Goal: Navigation & Orientation: Find specific page/section

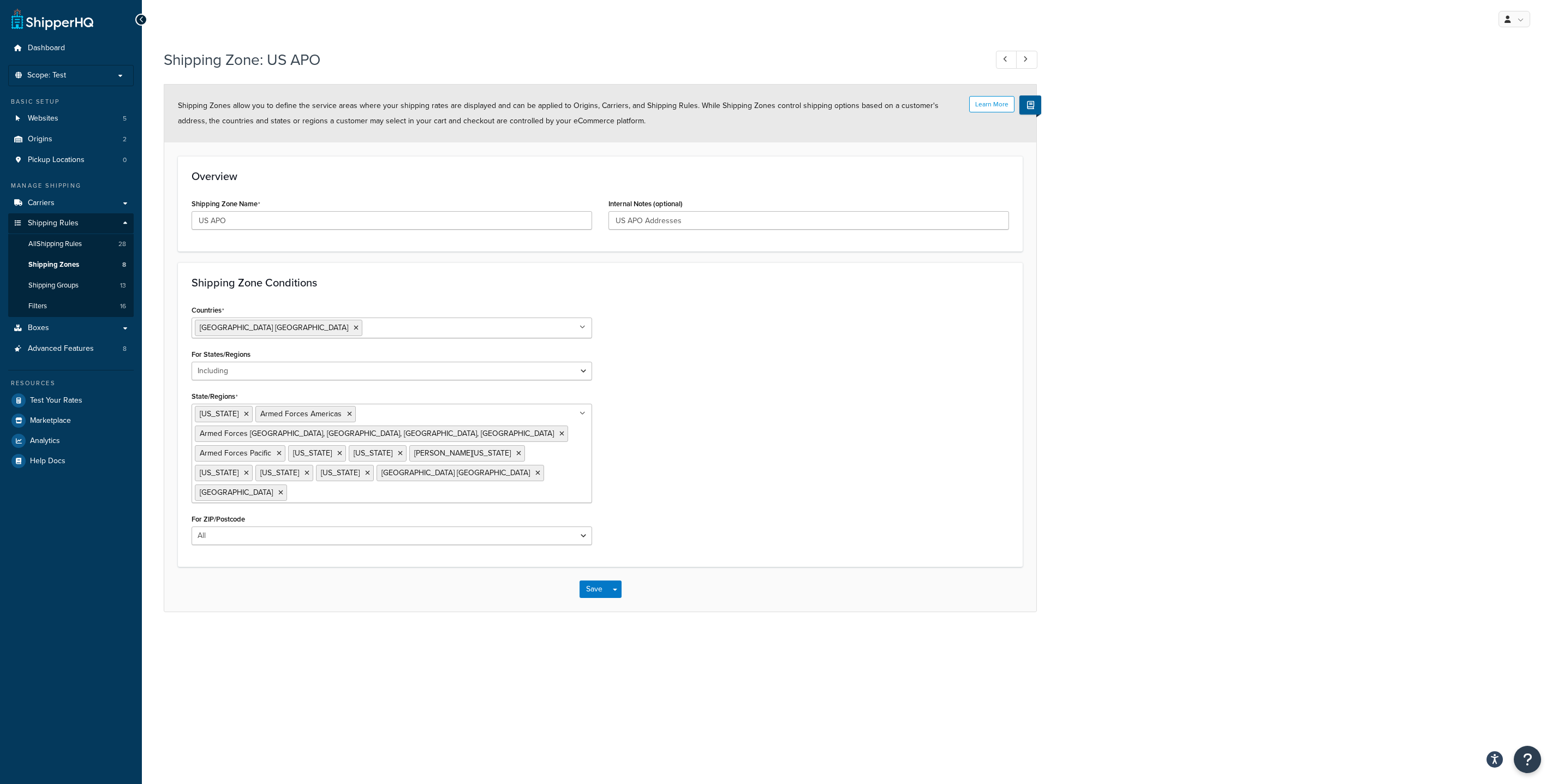
select select "including"
click at [77, 286] on span "Shipping Groups" at bounding box center [53, 285] width 50 height 9
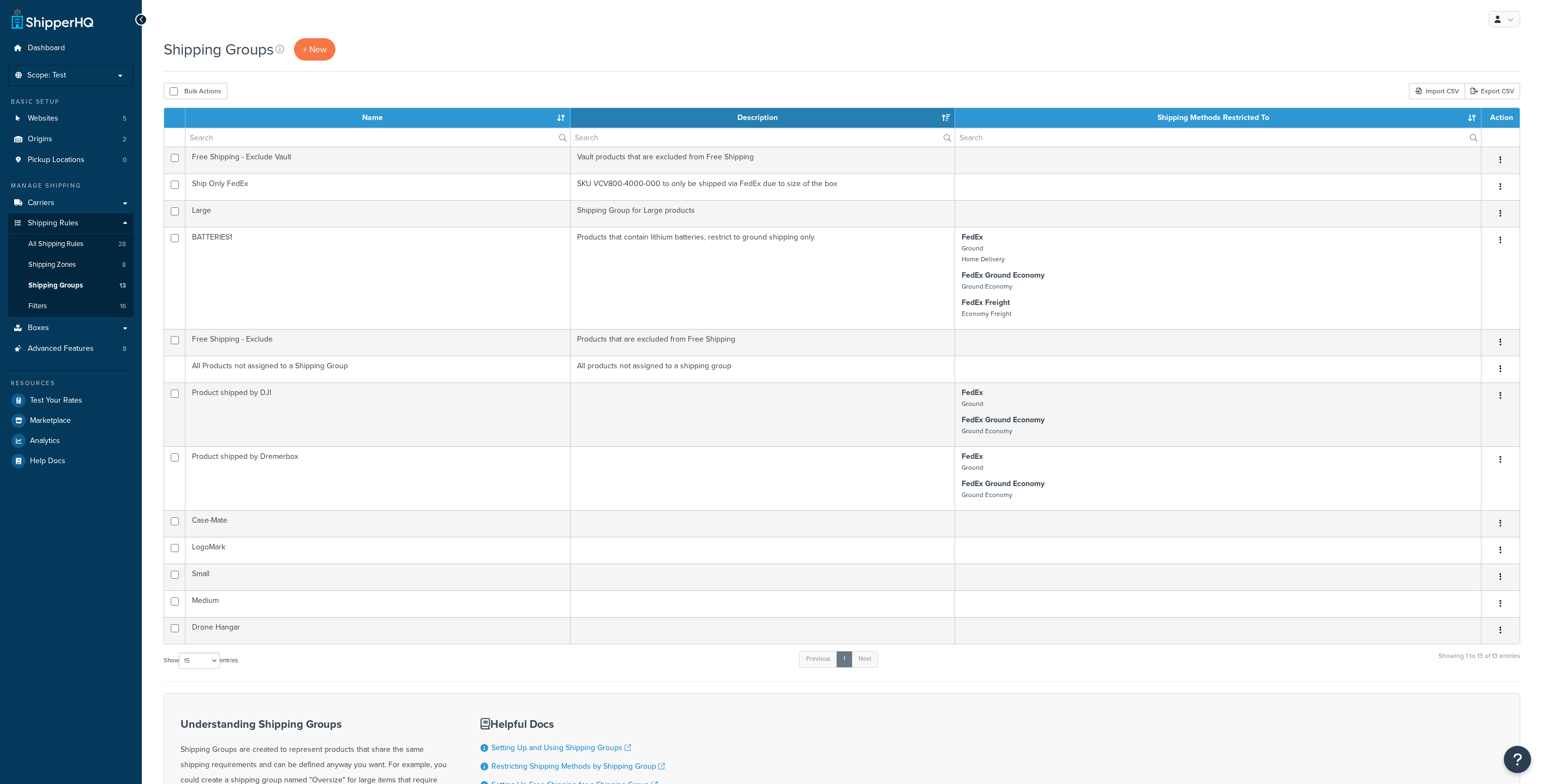
select select "15"
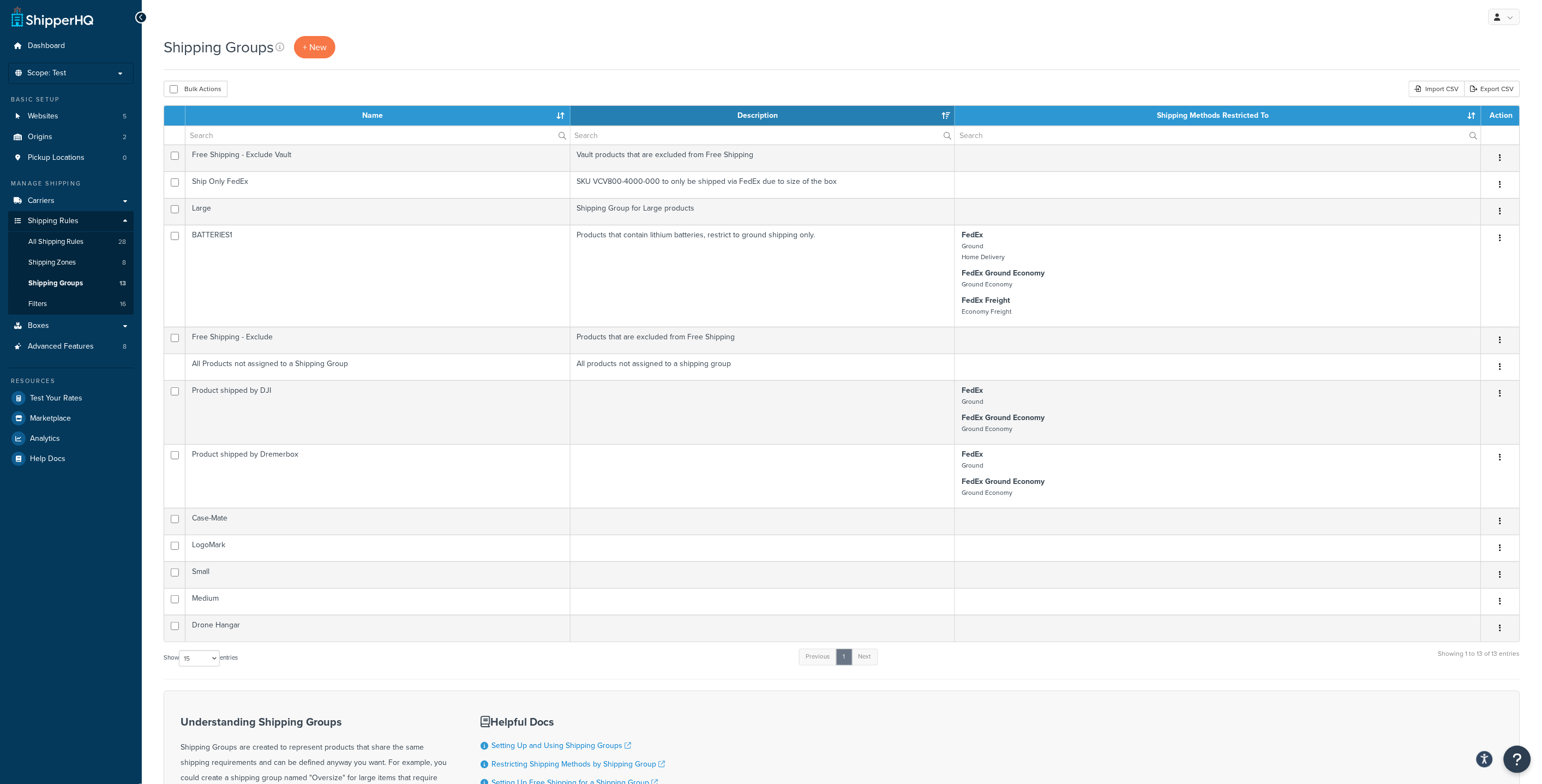
scroll to position [1, 0]
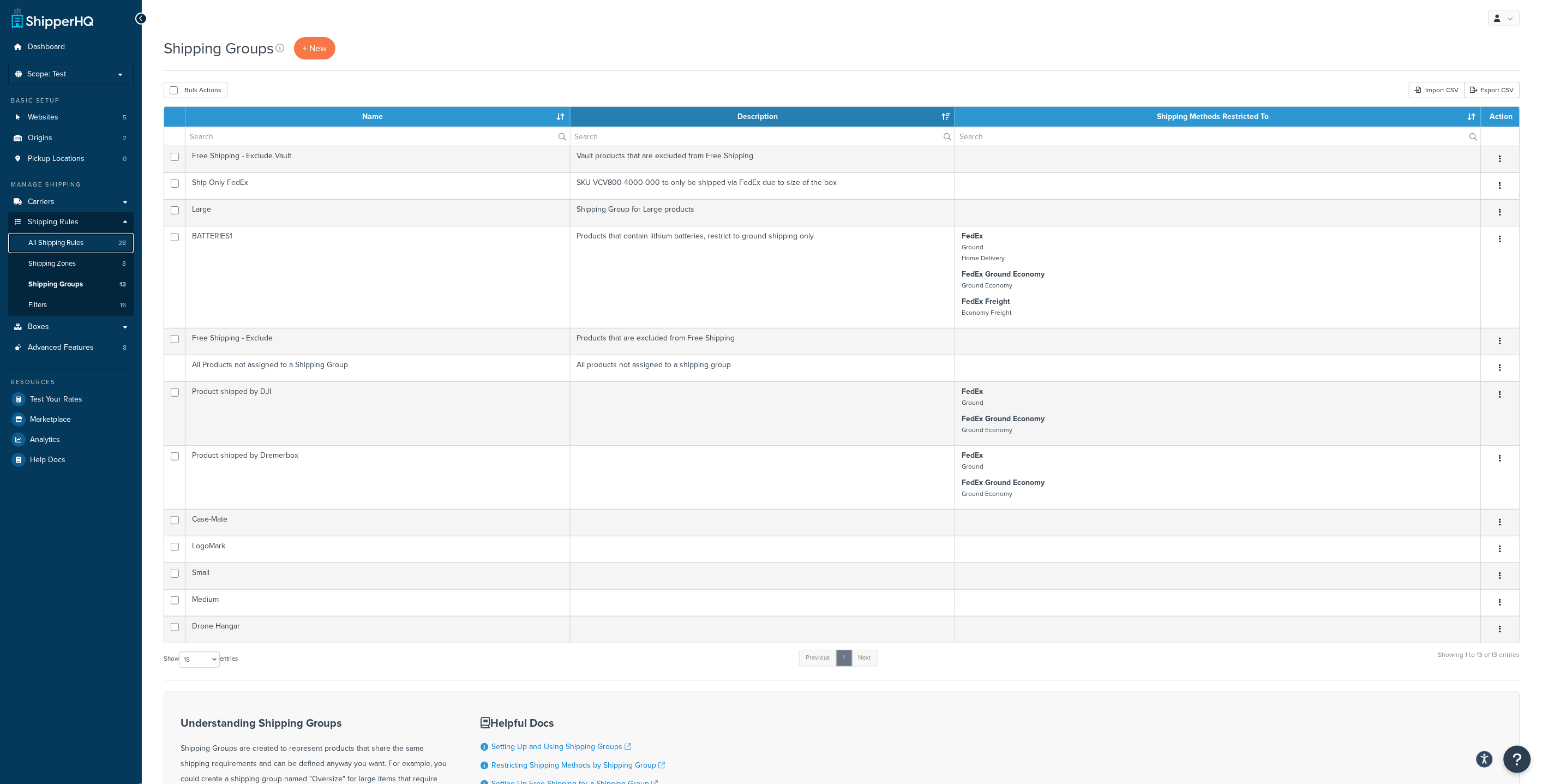
click at [77, 246] on span "All Shipping Rules" at bounding box center [56, 243] width 55 height 9
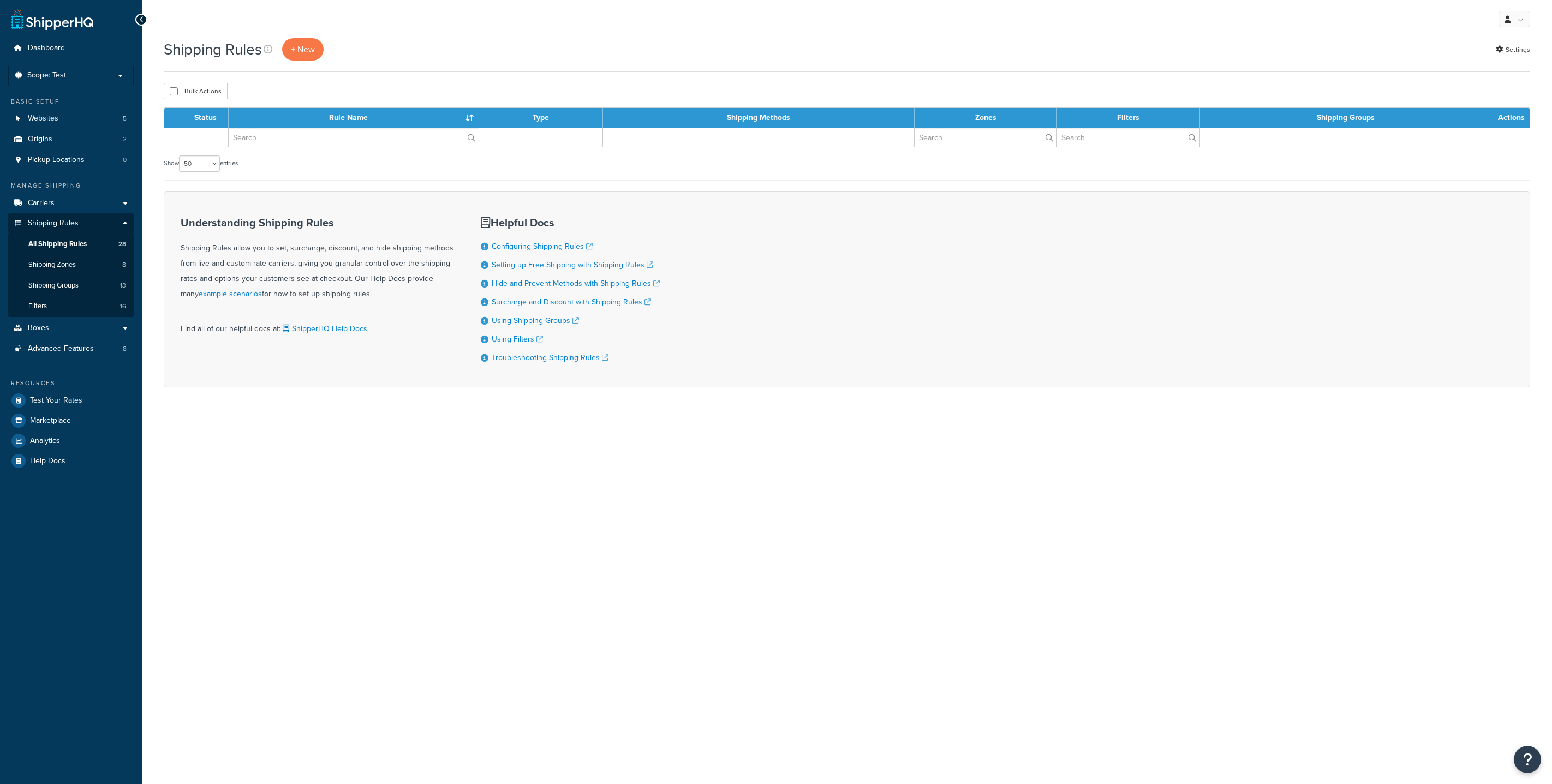
select select "50"
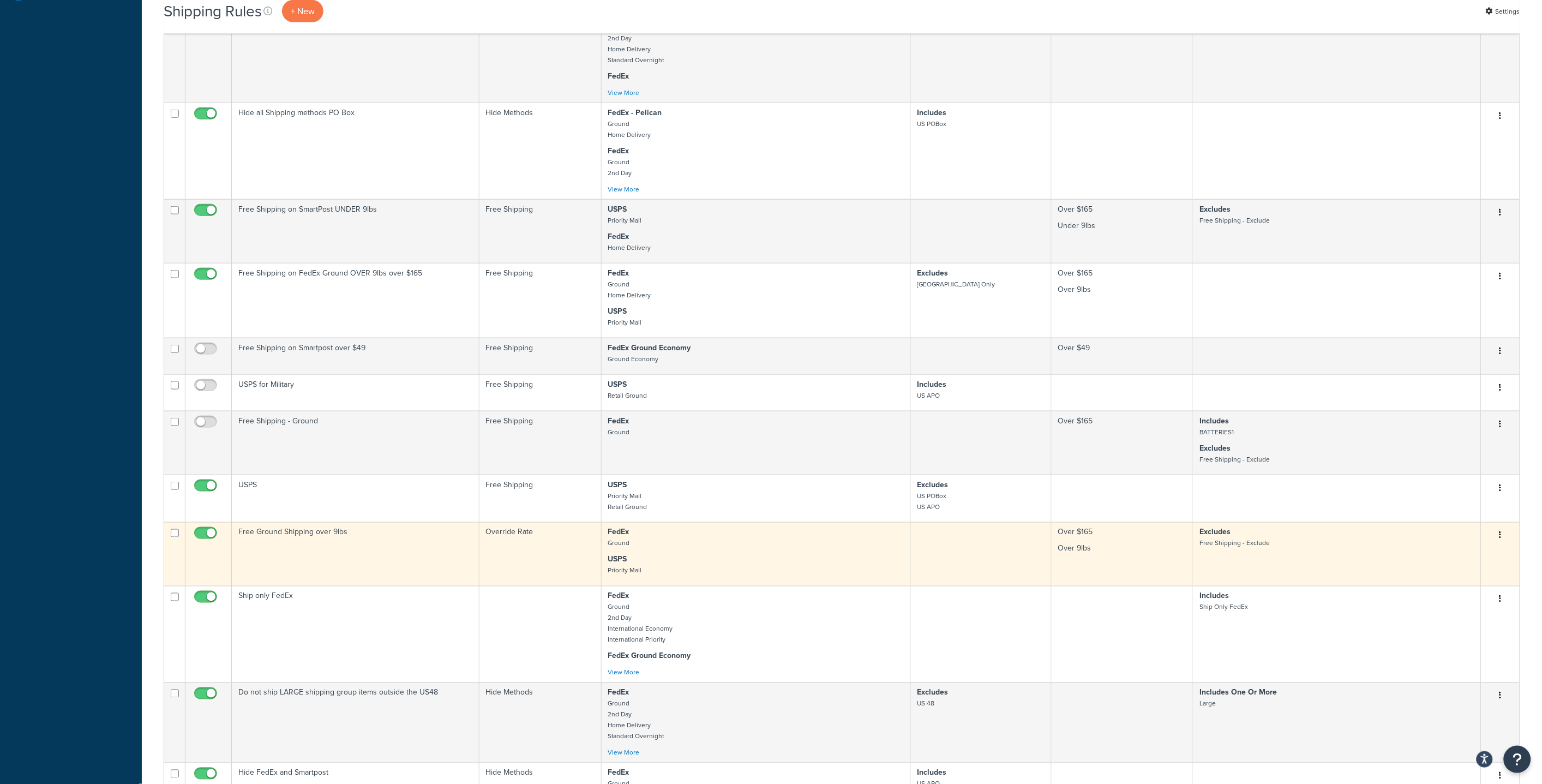
scroll to position [347, 0]
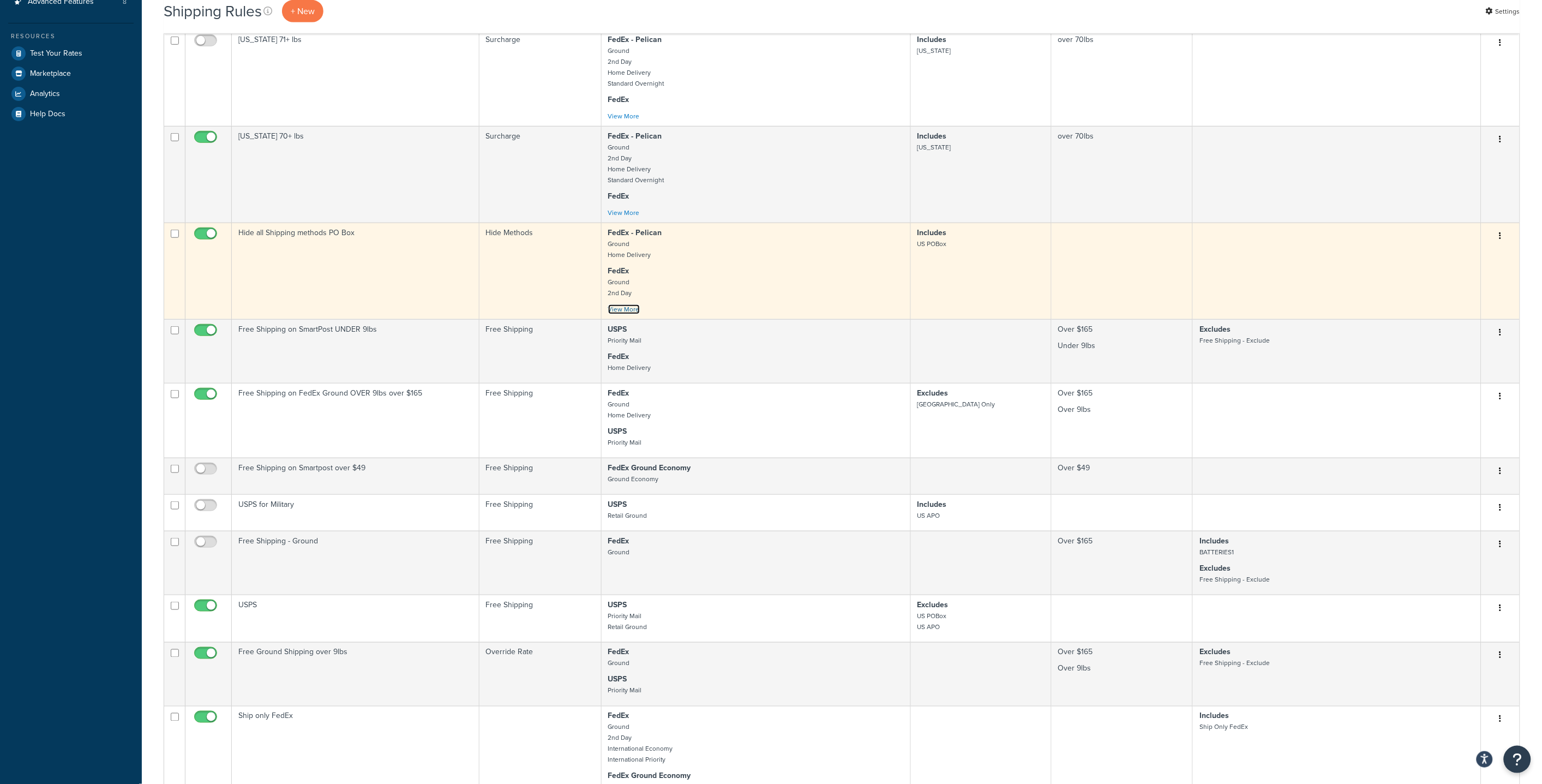
click at [630, 311] on link "View More" at bounding box center [624, 309] width 32 height 10
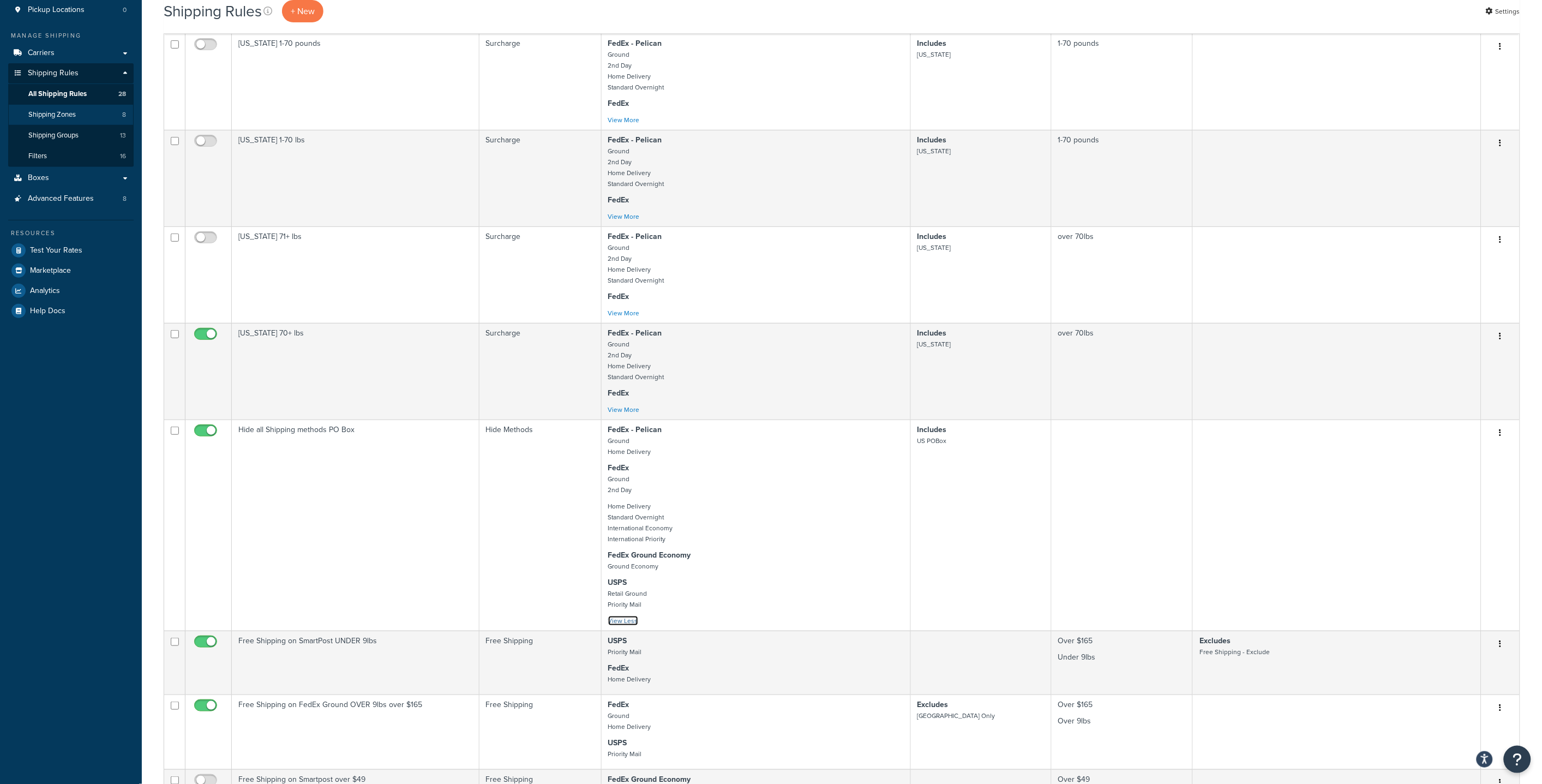
scroll to position [150, 0]
click at [65, 111] on span "Shipping Zones" at bounding box center [52, 115] width 47 height 9
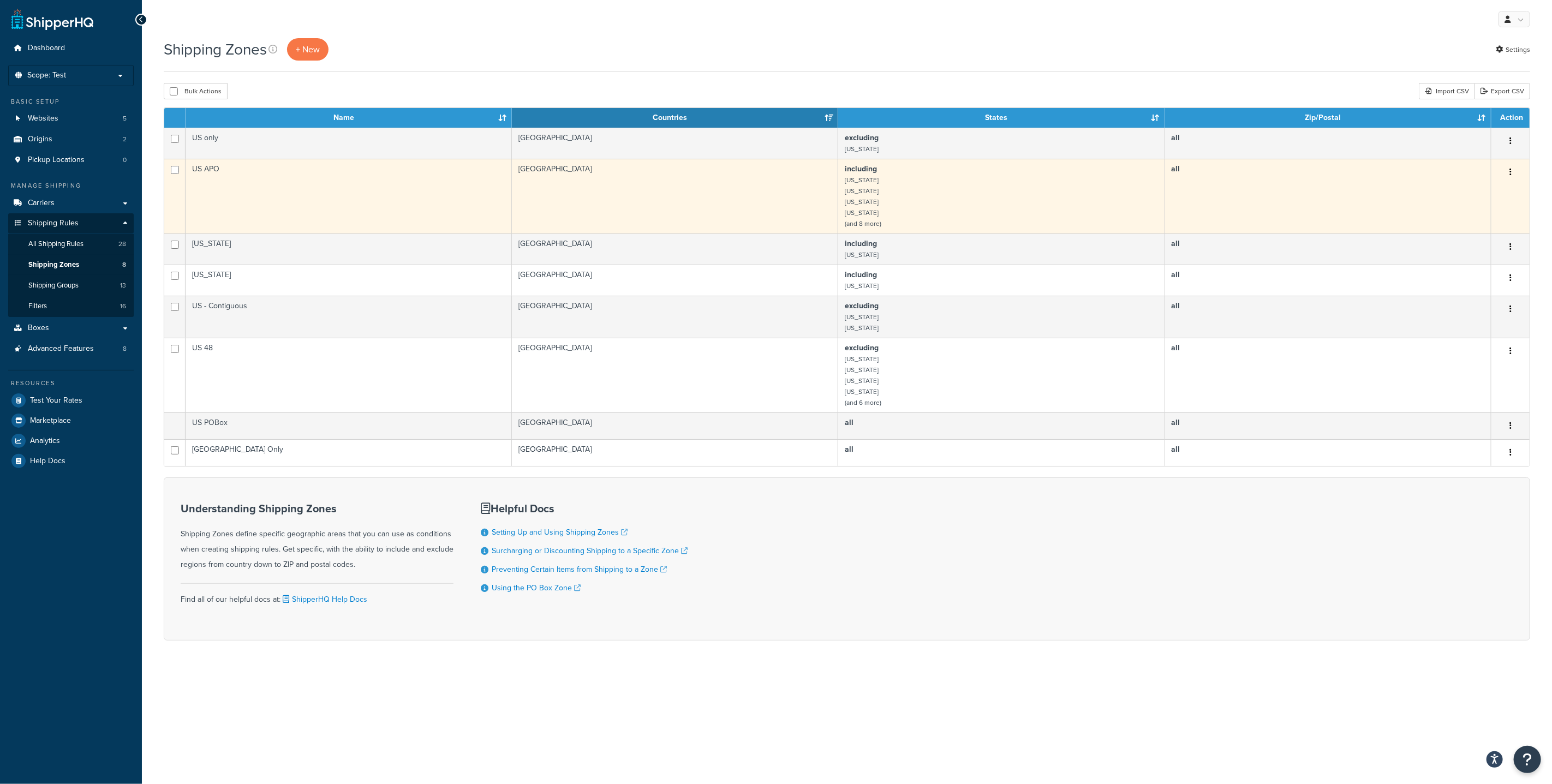
click at [953, 195] on td "including American Samoa Guam Northern Mariana Islands Puerto Rico (and 8 more)" at bounding box center [1001, 196] width 326 height 75
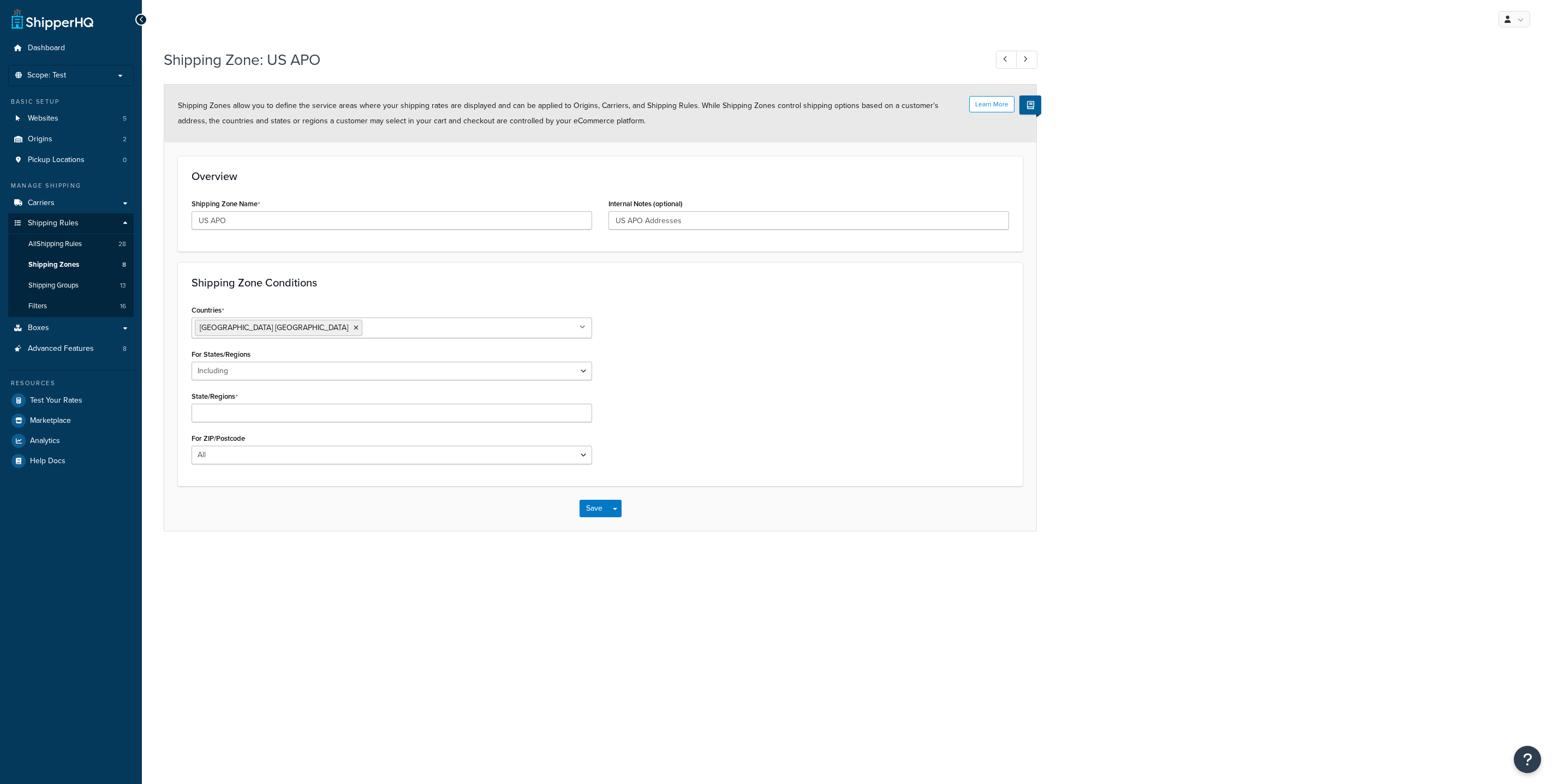
select select "including"
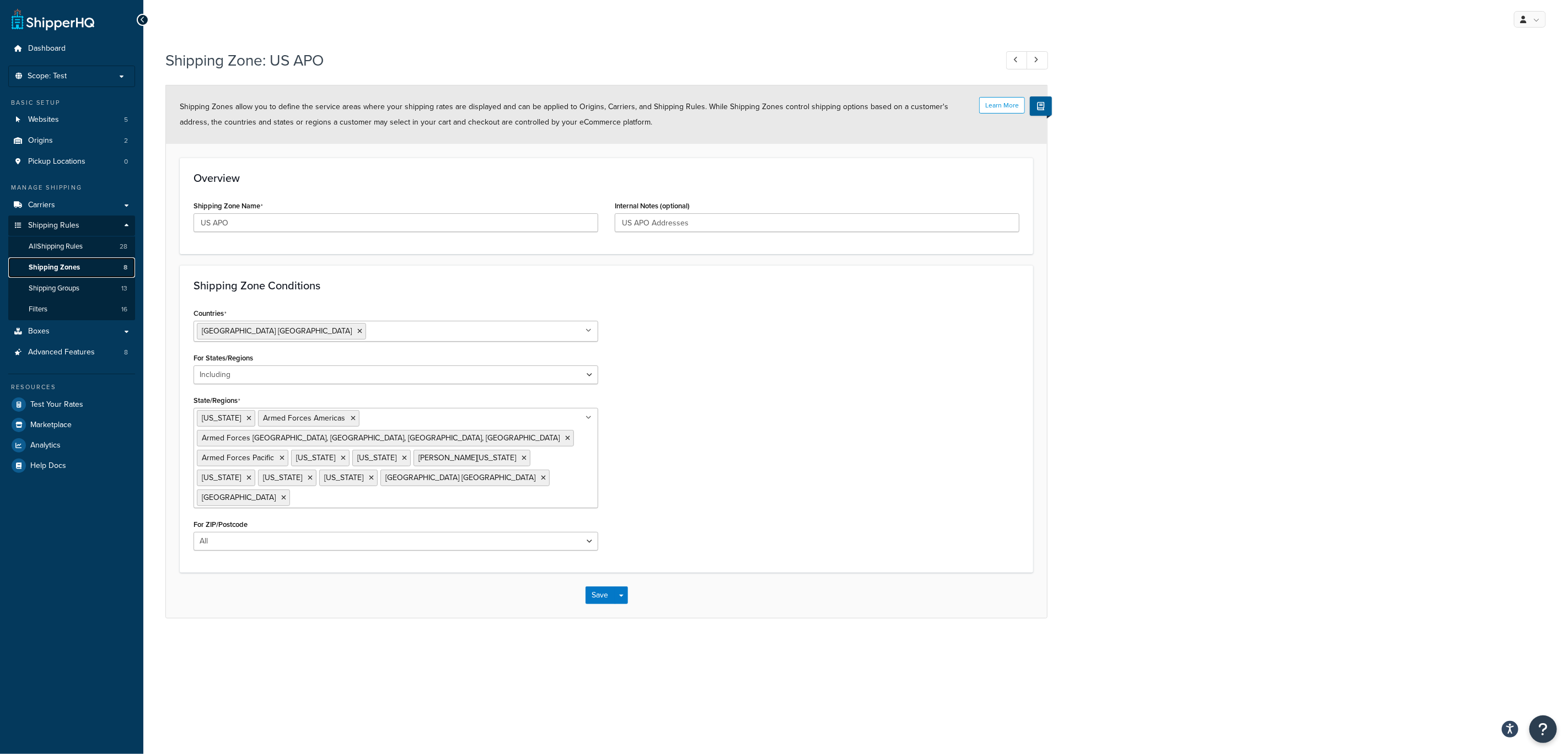
click at [83, 272] on link "Shipping Zones 8" at bounding box center [72, 268] width 127 height 21
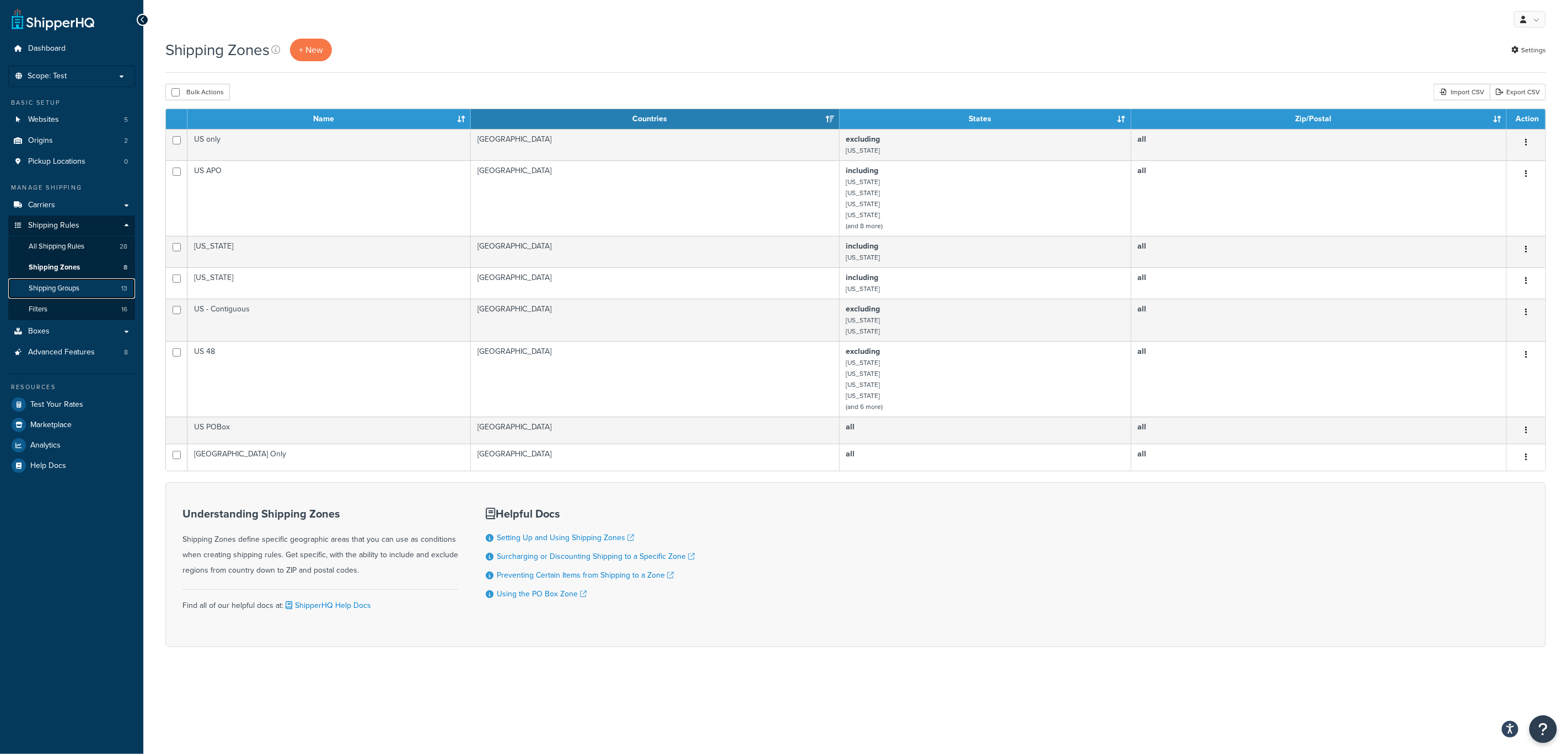
click at [78, 282] on link "Shipping Groups 13" at bounding box center [72, 288] width 127 height 21
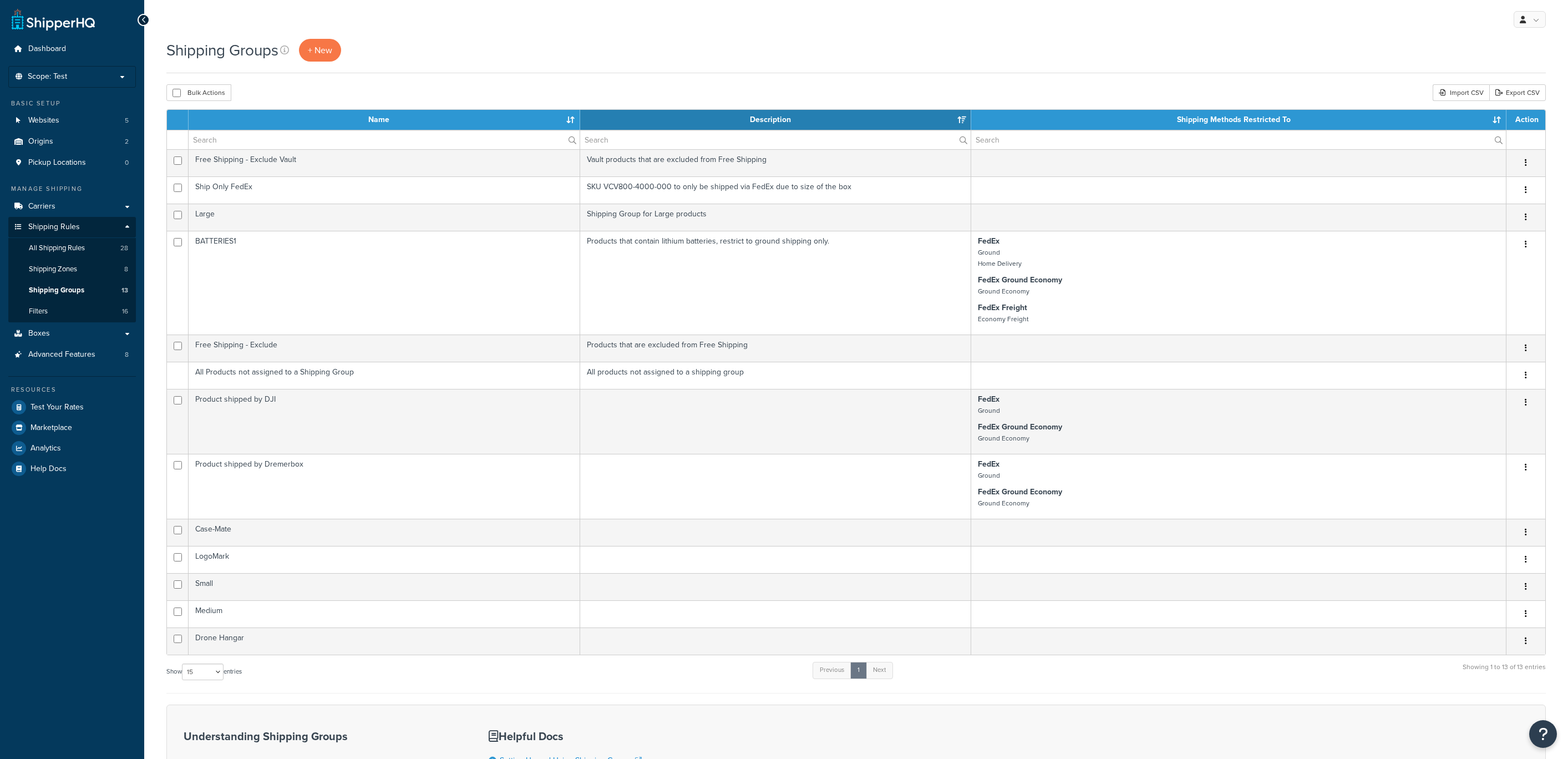
select select "15"
click at [77, 269] on span "Shipping Zones" at bounding box center [52, 269] width 48 height 9
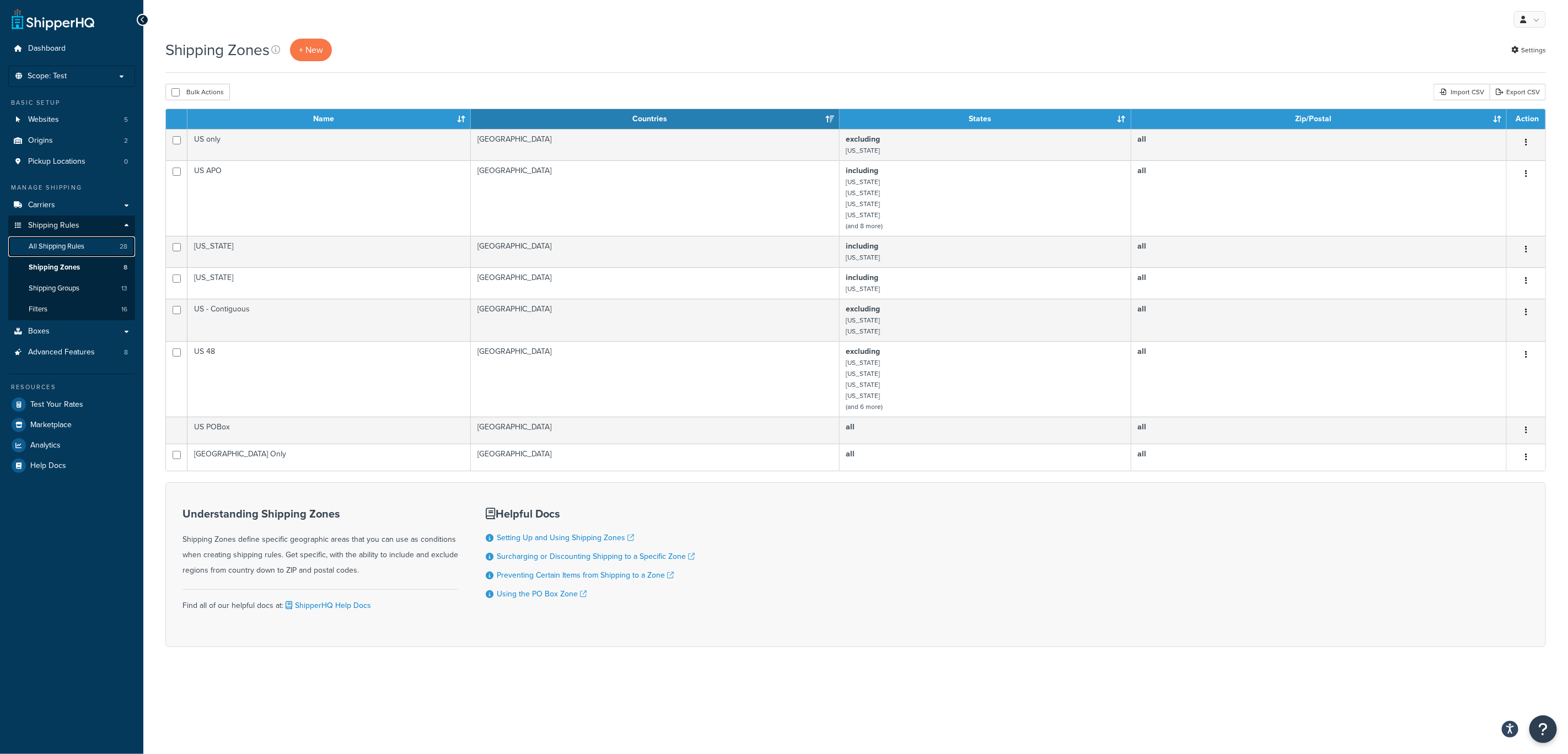
click at [73, 249] on span "All Shipping Rules" at bounding box center [56, 246] width 56 height 9
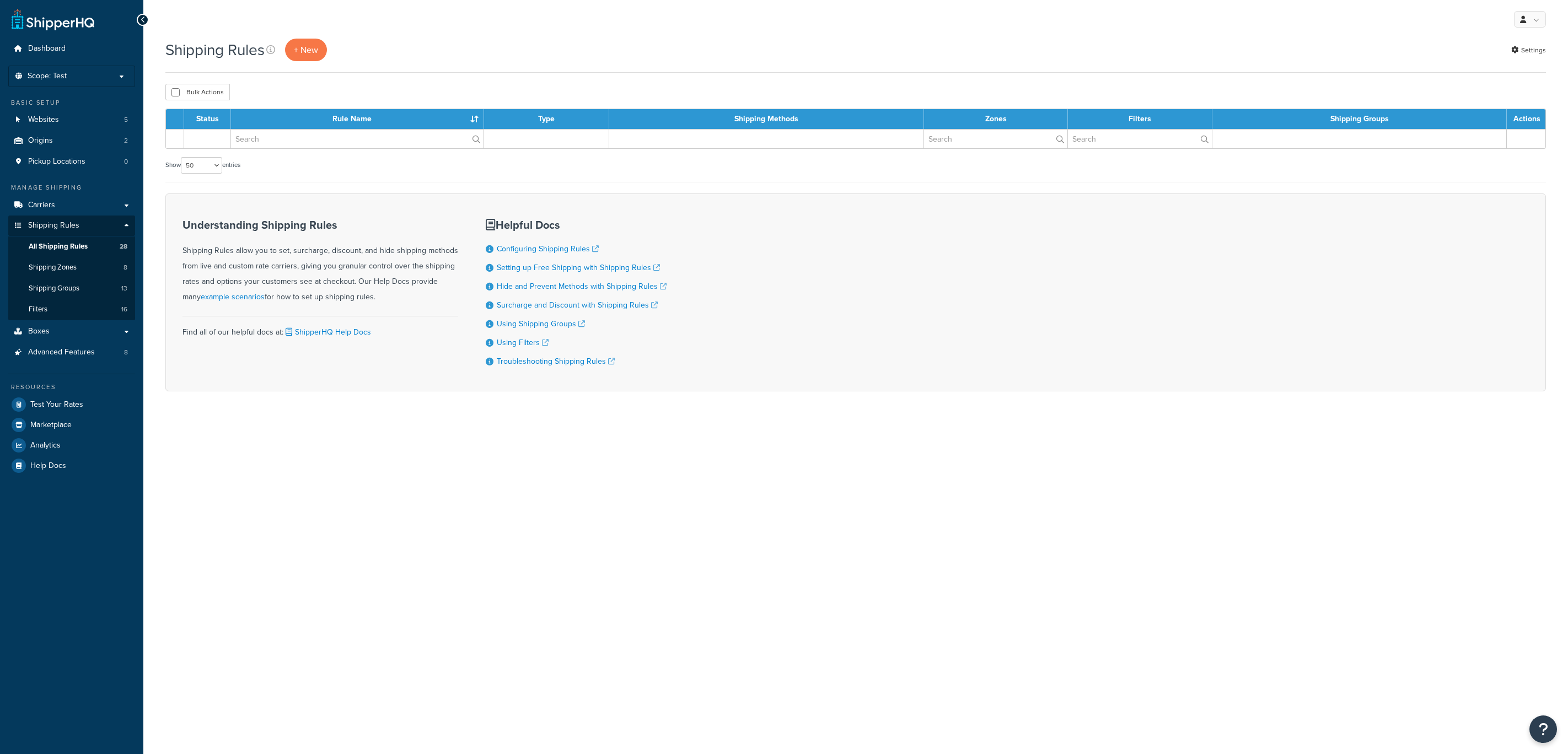
select select "50"
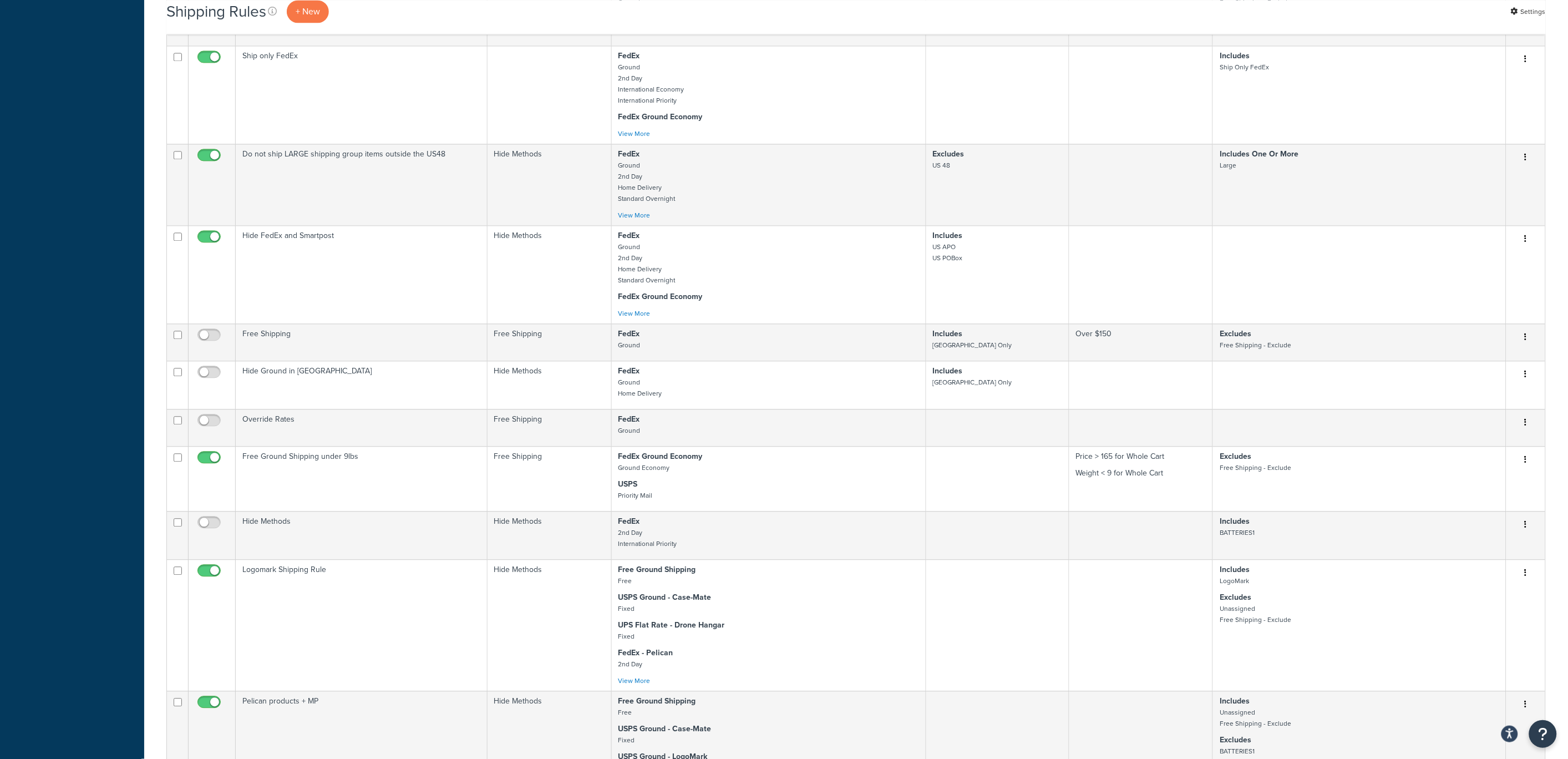
scroll to position [1090, 0]
